Goal: Task Accomplishment & Management: Manage account settings

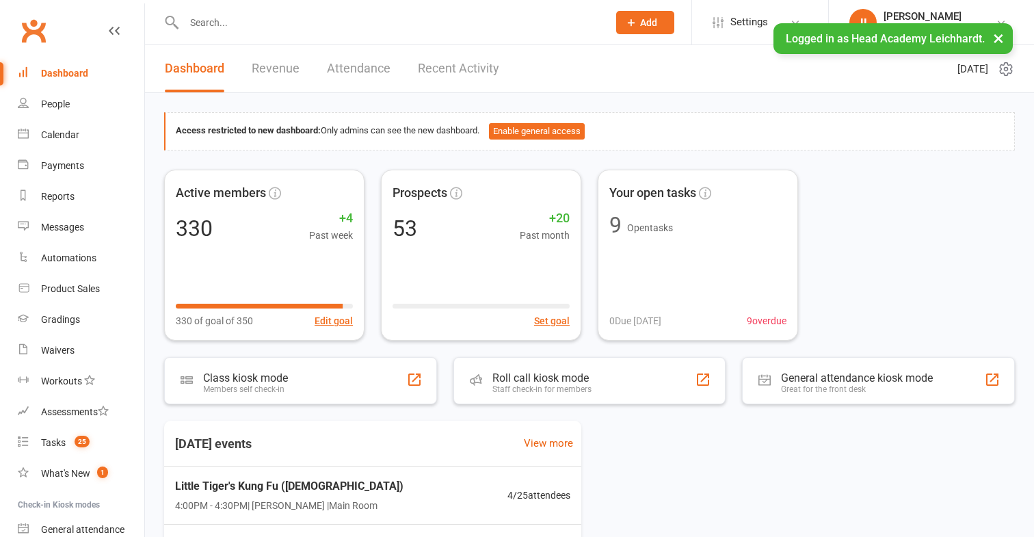
click at [430, 25] on input "text" at bounding box center [389, 22] width 418 height 19
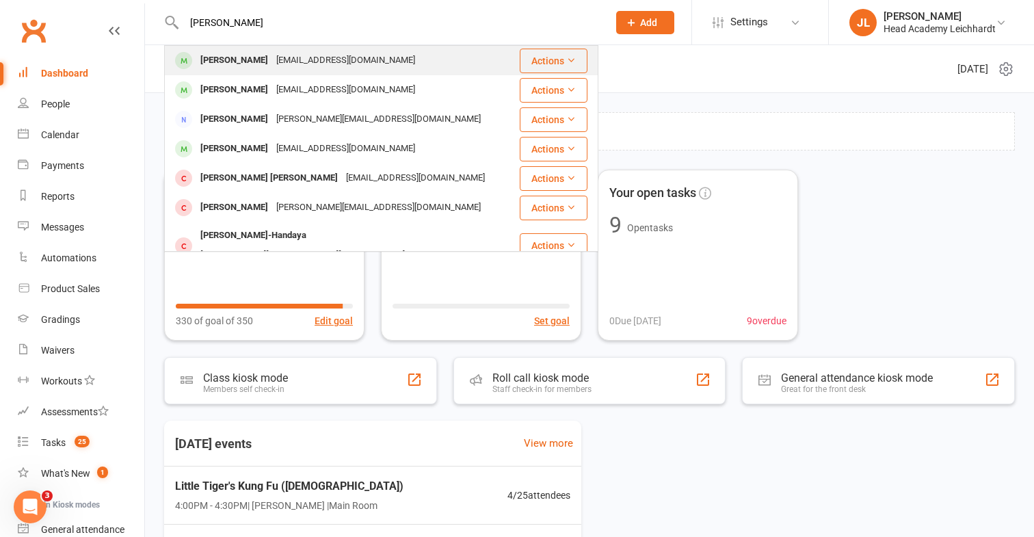
type input "[PERSON_NAME]"
click at [390, 55] on div "[PERSON_NAME] [EMAIL_ADDRESS][DOMAIN_NAME]" at bounding box center [341, 60] width 353 height 28
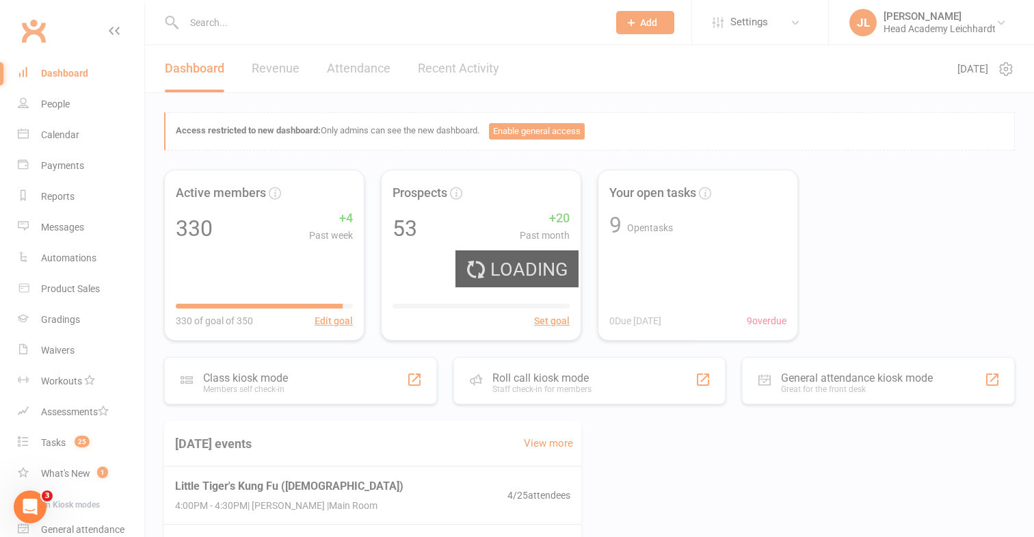
scroll to position [3, 0]
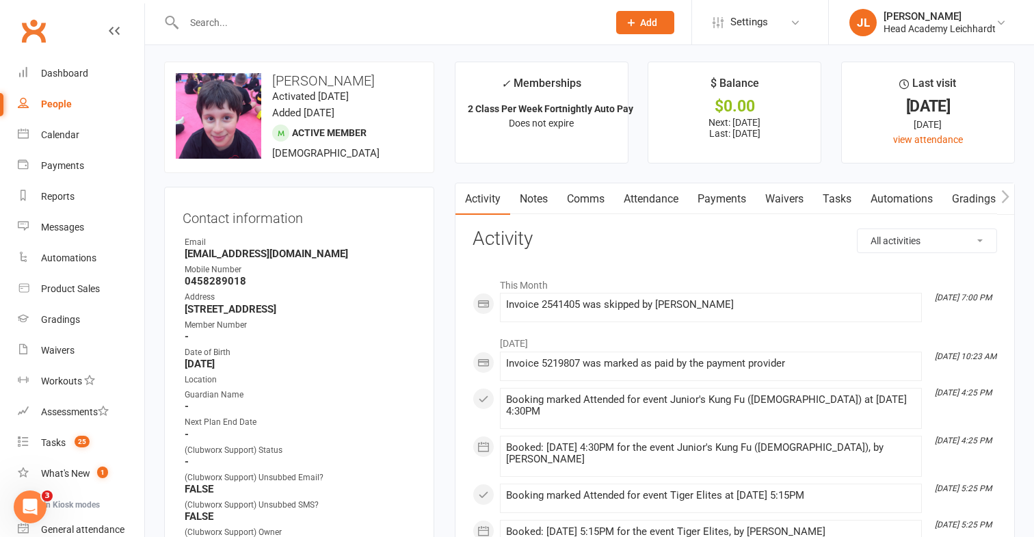
click at [711, 192] on link "Payments" at bounding box center [722, 198] width 68 height 31
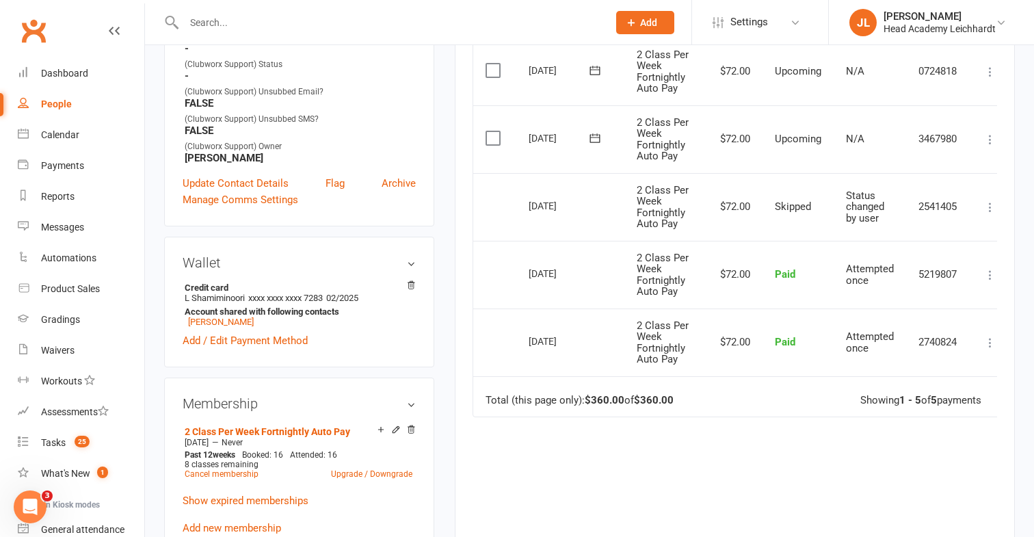
scroll to position [389, 0]
click at [984, 144] on icon at bounding box center [990, 139] width 14 height 14
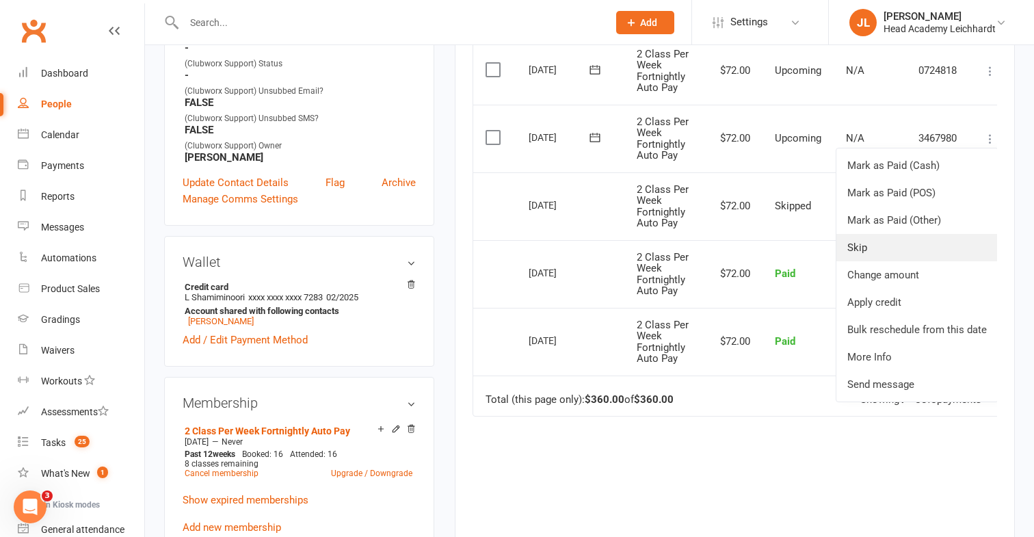
click at [910, 239] on link "Skip" at bounding box center [916, 247] width 161 height 27
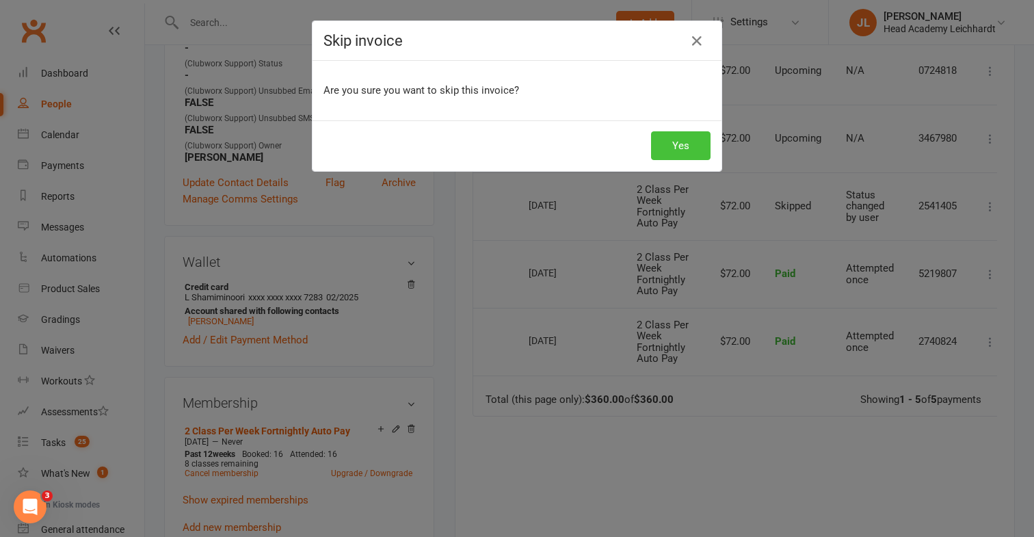
click at [665, 157] on button "Yes" at bounding box center [680, 145] width 59 height 29
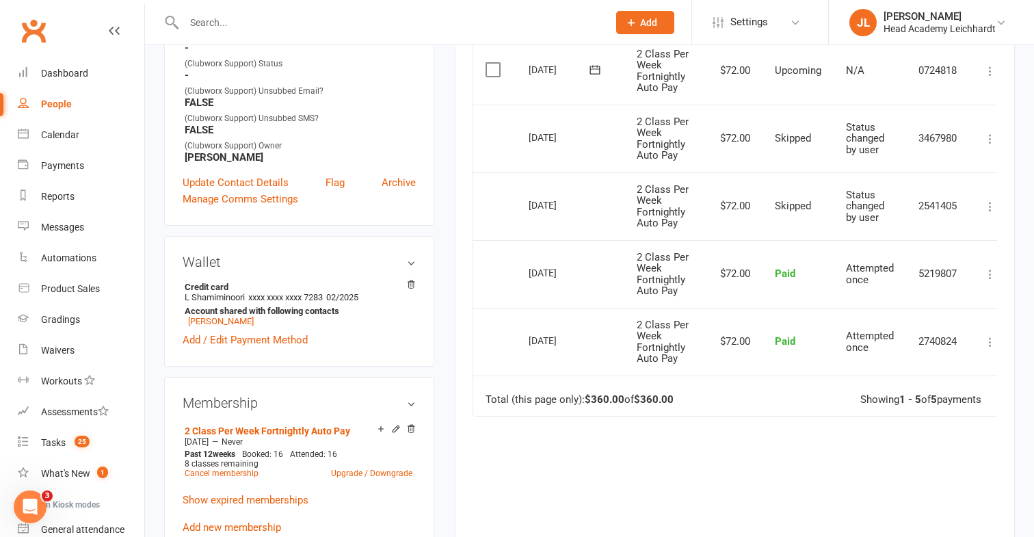
click at [629, 211] on td "2 Class Per Week Fortnightly Auto Pay" at bounding box center [663, 206] width 79 height 68
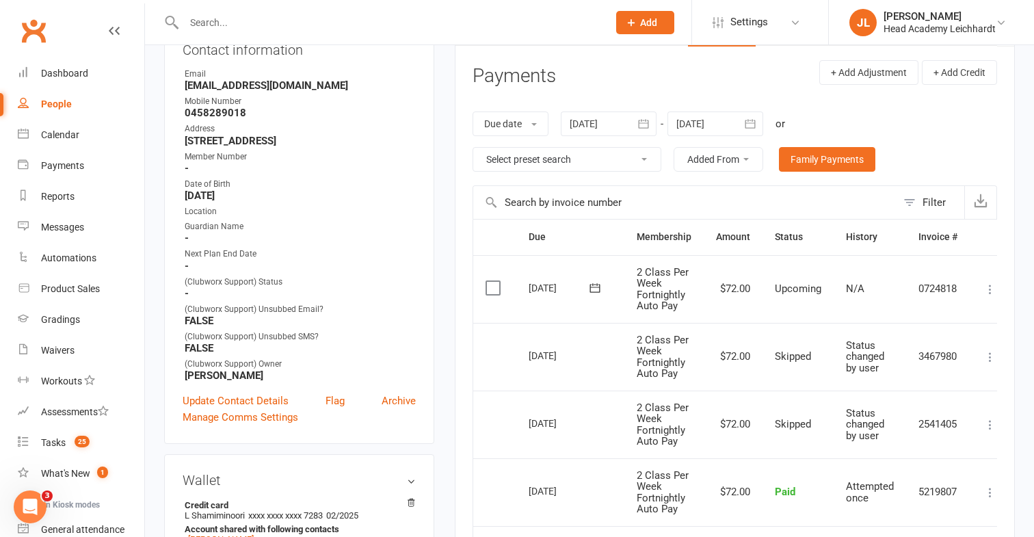
scroll to position [169, 0]
